Goal: Complete application form

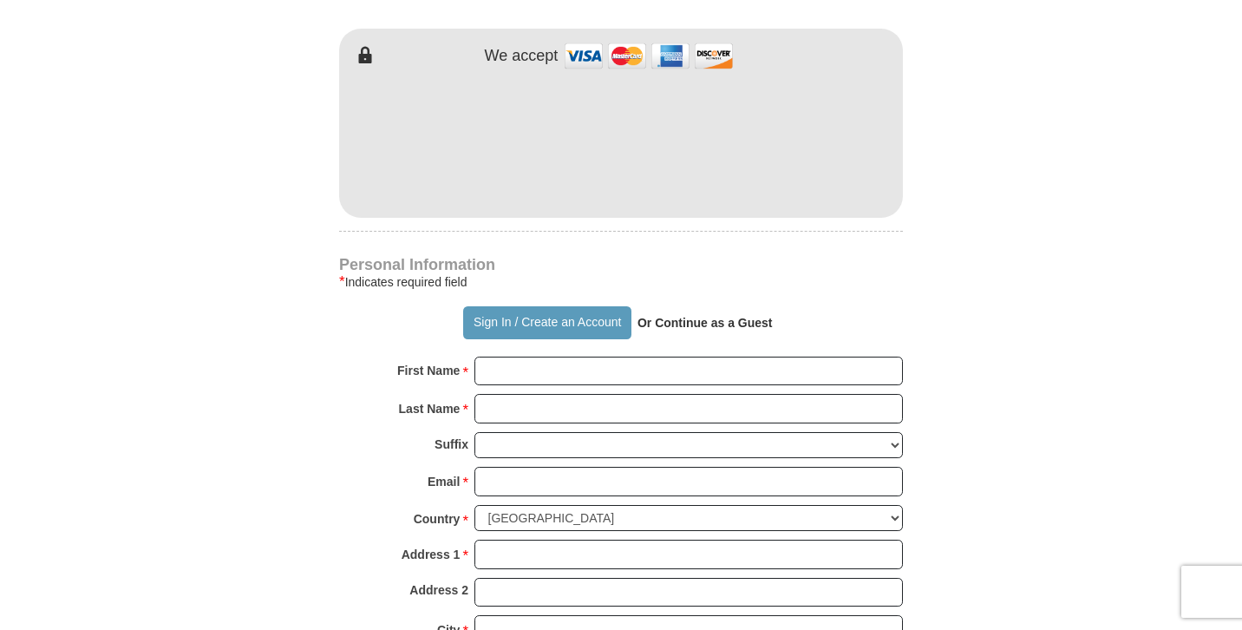
scroll to position [958, 0]
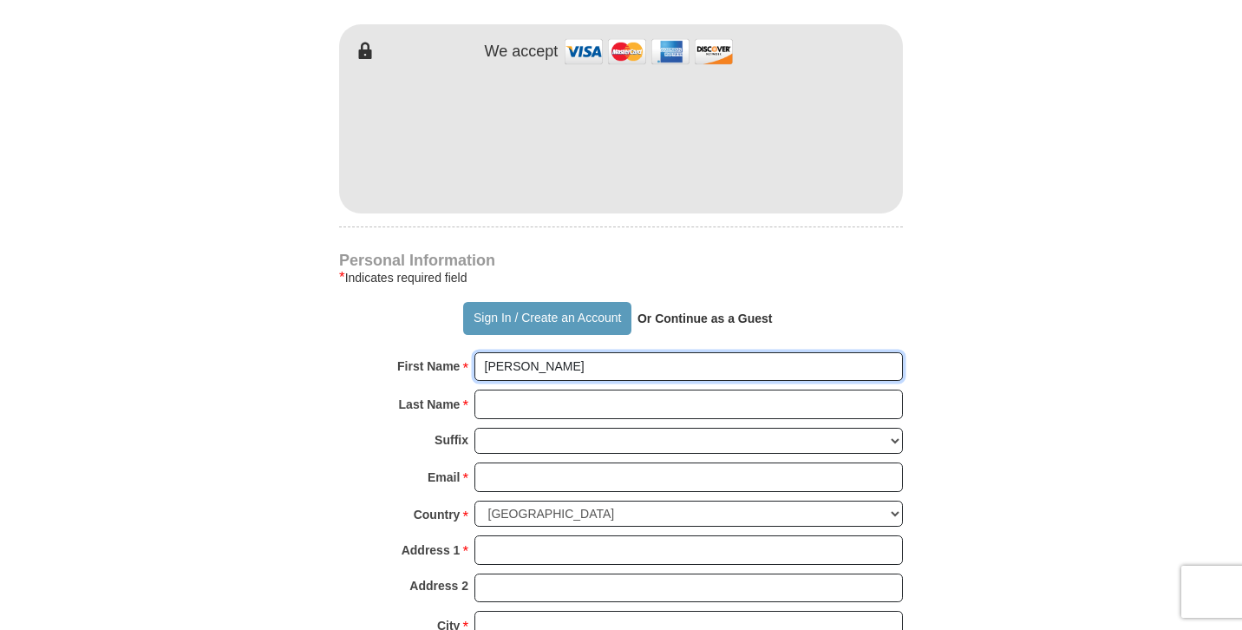
type input "[PERSON_NAME]"
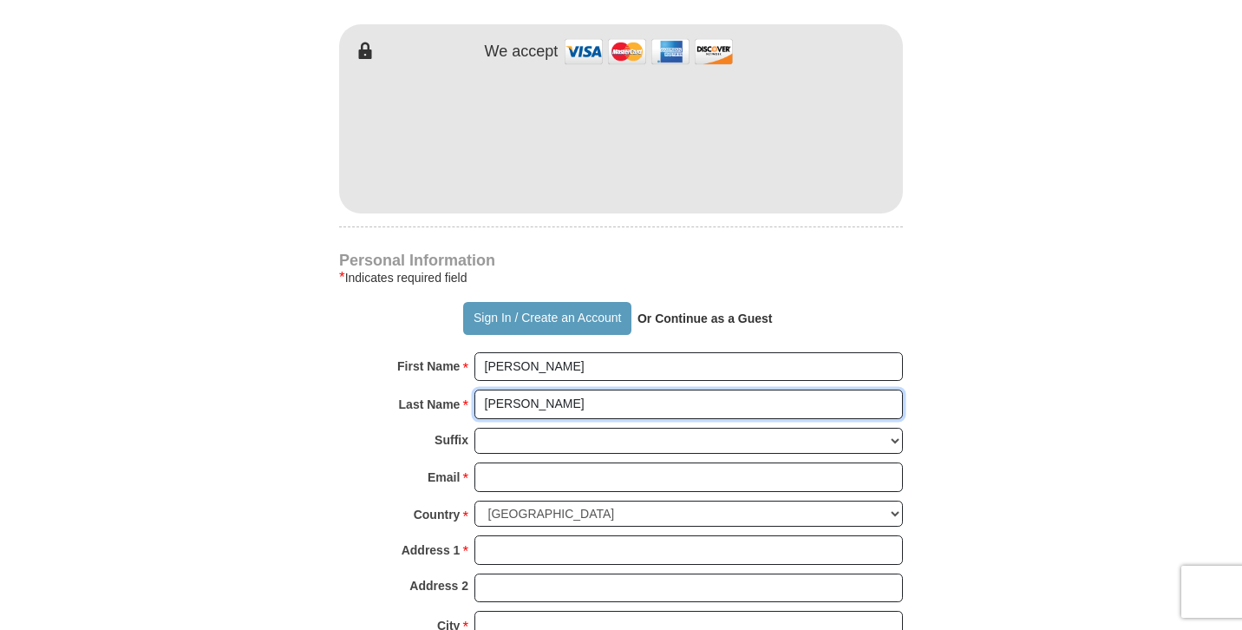
type input "[PERSON_NAME]"
click at [708, 325] on strong "Or Continue as a Guest" at bounding box center [705, 318] width 135 height 14
click at [728, 325] on strong "Or Continue as a Guest" at bounding box center [705, 318] width 135 height 14
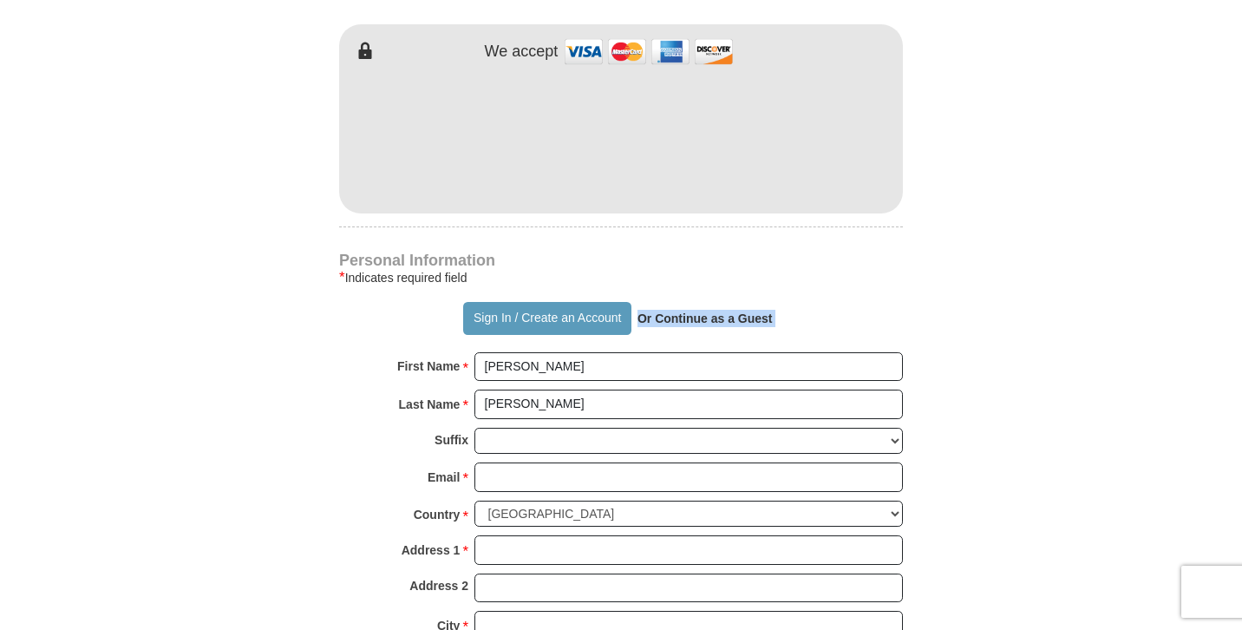
click at [728, 325] on strong "Or Continue as a Guest" at bounding box center [705, 318] width 135 height 14
click at [731, 325] on strong "Or Continue as a Guest" at bounding box center [705, 318] width 135 height 14
click at [711, 325] on strong "Or Continue as a Guest" at bounding box center [705, 318] width 135 height 14
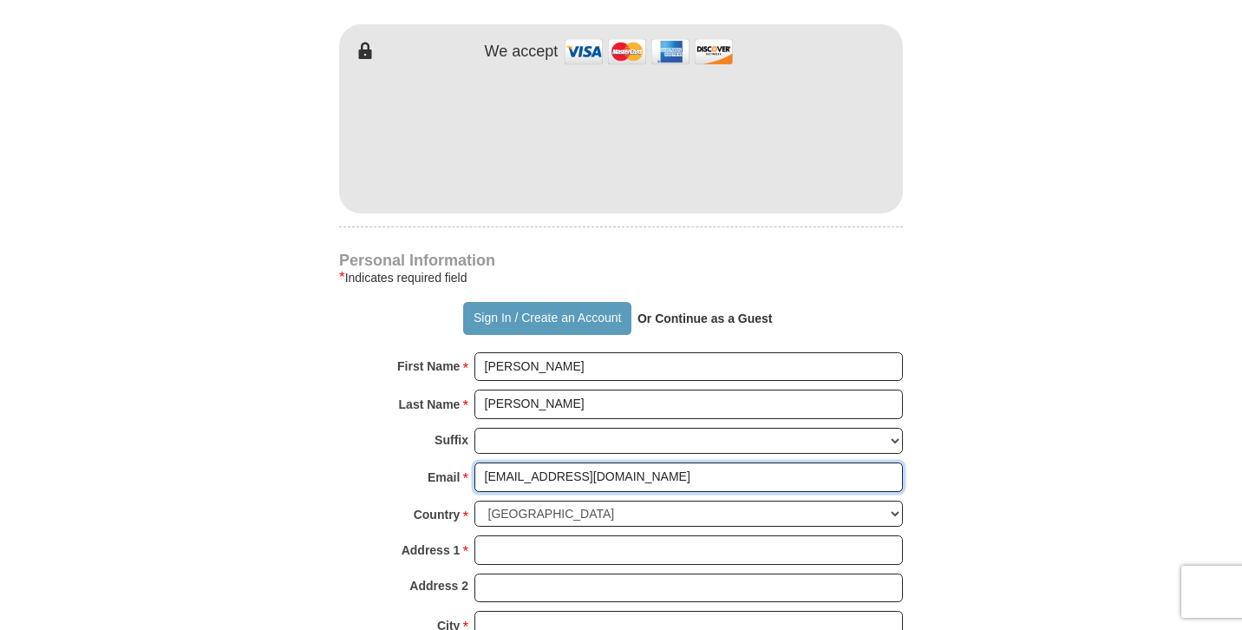
type input "[EMAIL_ADDRESS][DOMAIN_NAME]"
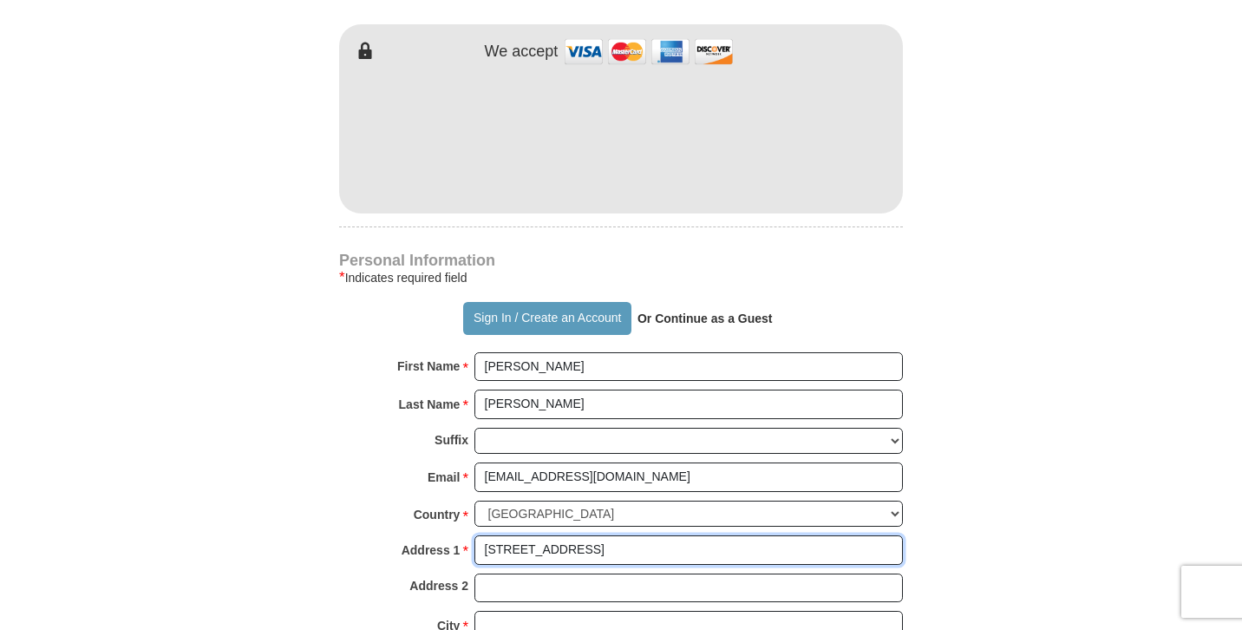
type input "[STREET_ADDRESS]"
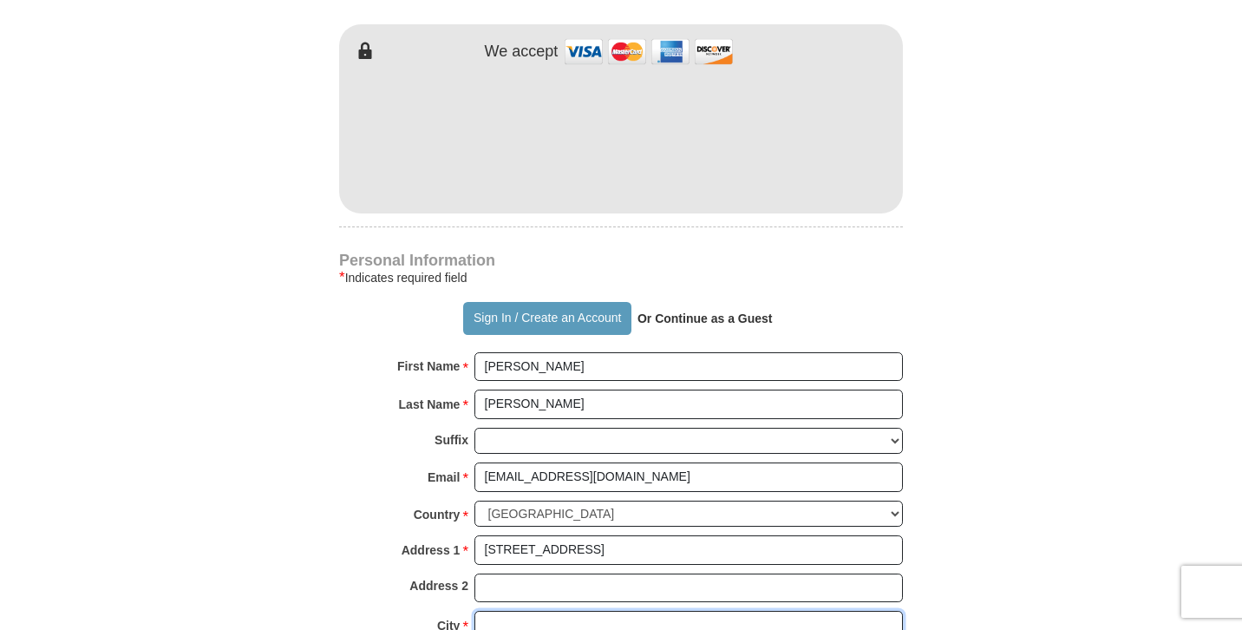
scroll to position [1283, 0]
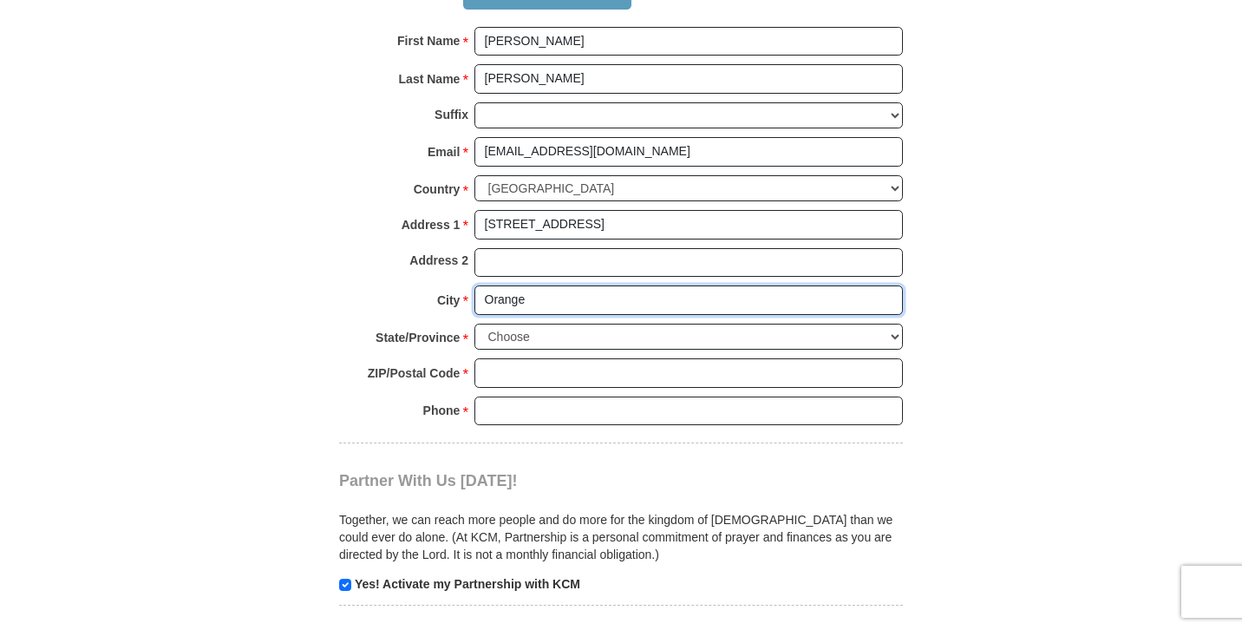
type input "Orange"
select select "[GEOGRAPHIC_DATA]"
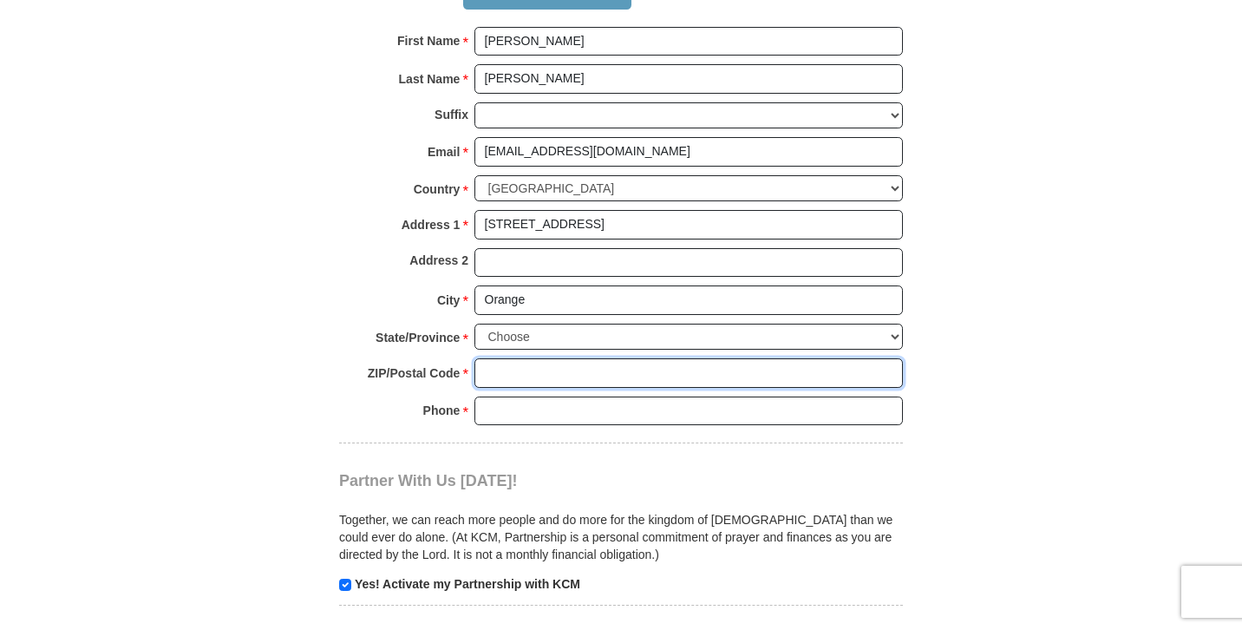
click at [484, 381] on input "ZIP/Postal Code *" at bounding box center [689, 372] width 429 height 29
type input "77630"
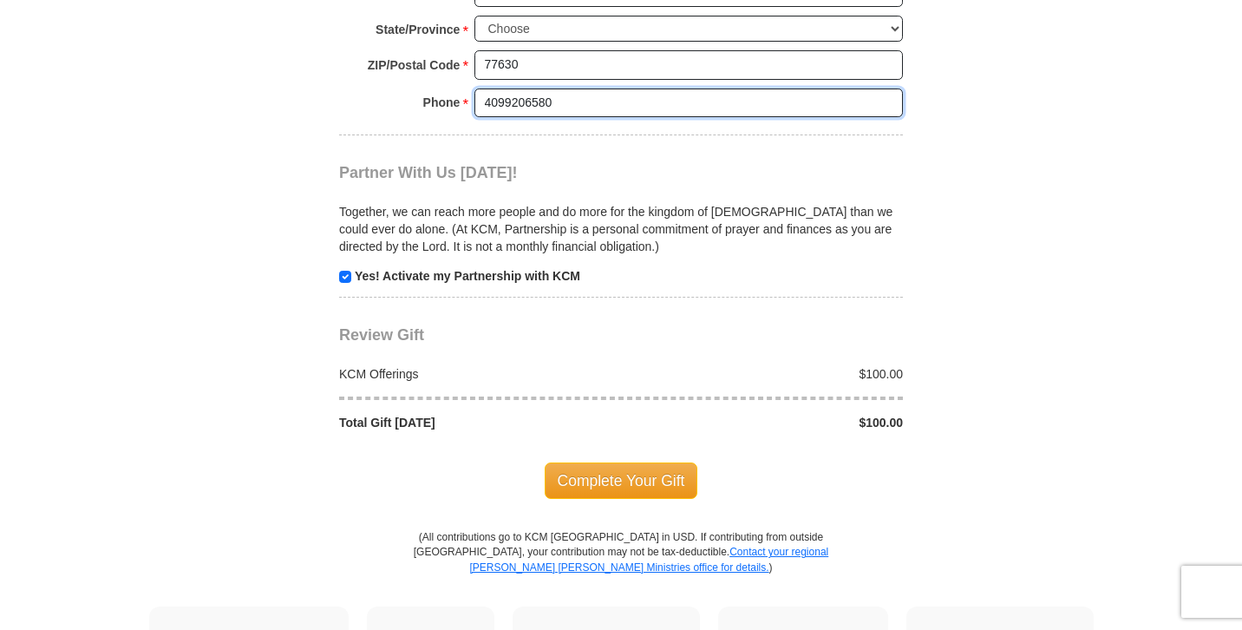
scroll to position [1591, 0]
type input "4099206580"
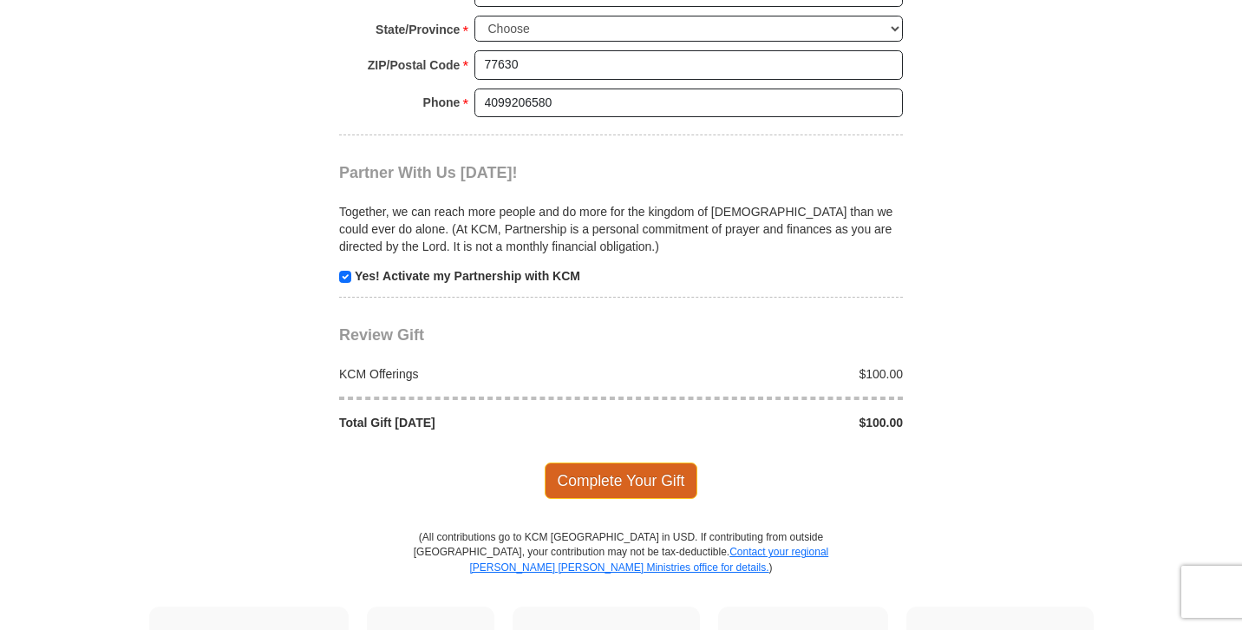
click at [611, 487] on span "Complete Your Gift" at bounding box center [622, 480] width 154 height 36
